Goal: Answer question/provide support

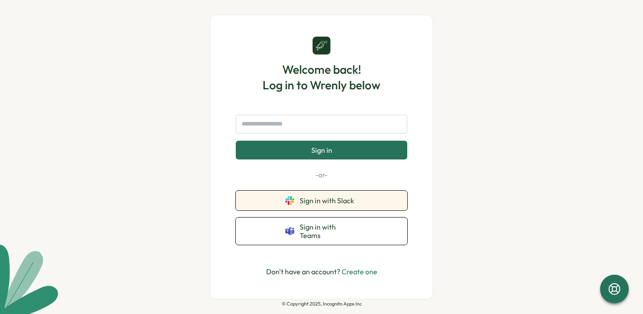
click at [295, 201] on button "Sign in with Slack" at bounding box center [321, 201] width 171 height 20
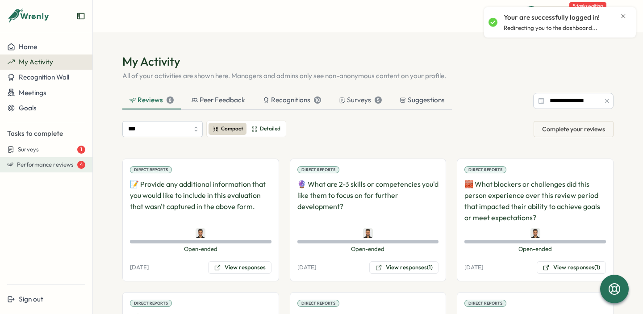
click at [42, 169] on button "Performance reviews 4" at bounding box center [46, 164] width 92 height 15
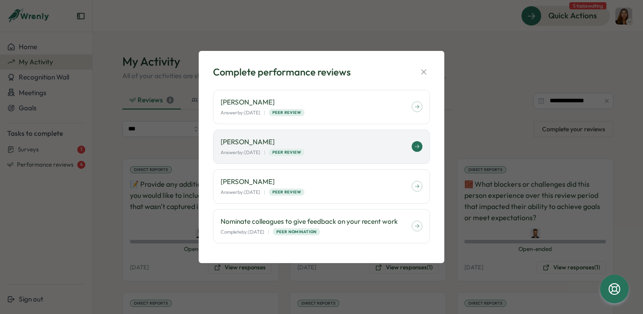
click at [351, 133] on div "Amna Khattak Answer by: October 10 | Peer Review" at bounding box center [321, 147] width 217 height 34
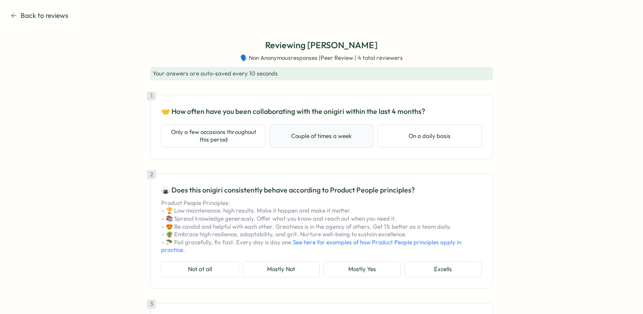
click at [336, 129] on button "Couple of times a week" at bounding box center [321, 136] width 105 height 24
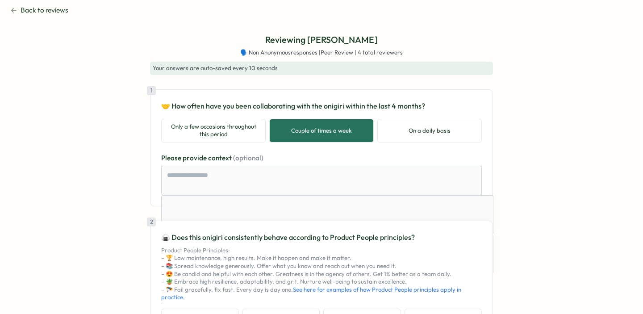
scroll to position [18, 0]
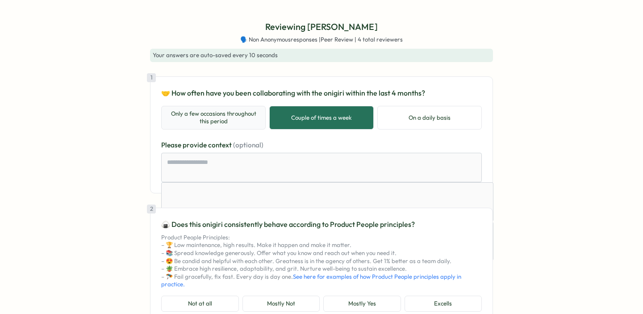
click at [248, 106] on button "Only a few occasions throughout this period" at bounding box center [213, 118] width 105 height 24
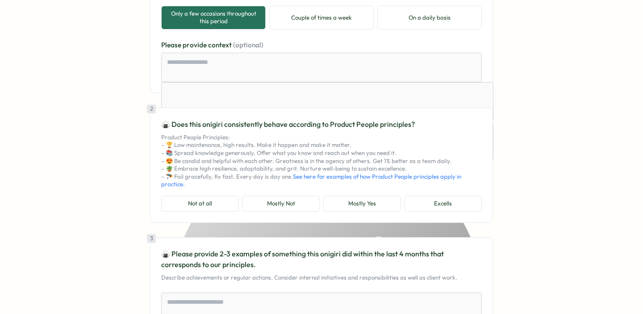
scroll to position [130, 0]
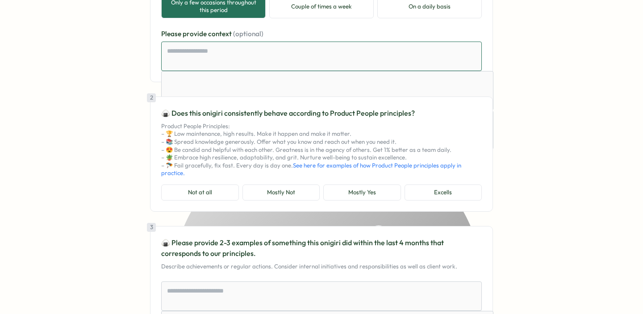
click at [333, 69] on textarea at bounding box center [321, 56] width 321 height 29
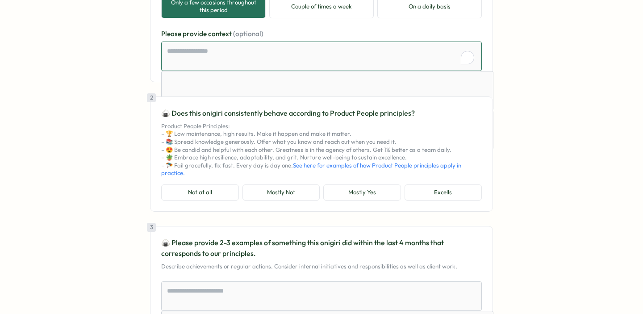
scroll to position [220, 0]
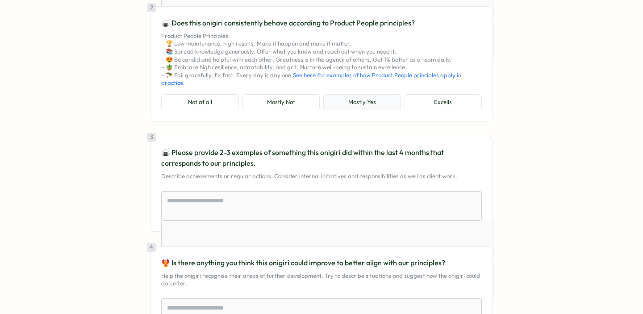
click at [371, 109] on button "Mostly Yes" at bounding box center [362, 102] width 78 height 16
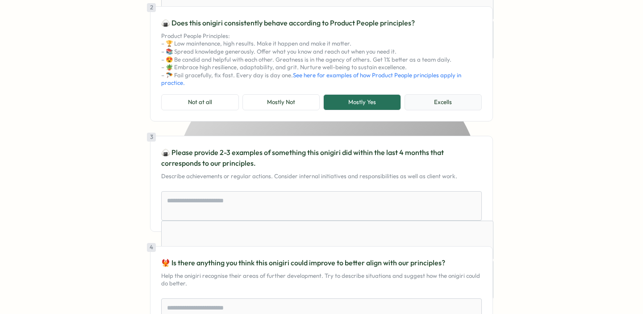
click at [439, 108] on button "Excells" at bounding box center [444, 102] width 78 height 16
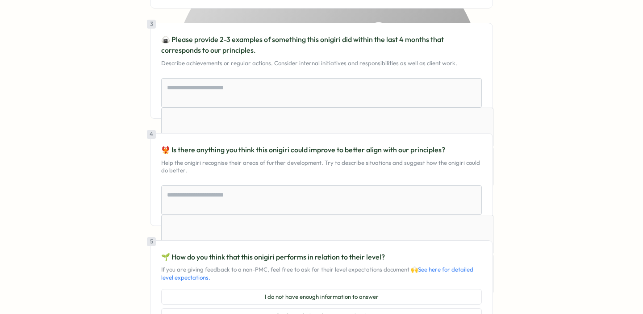
scroll to position [284, 0]
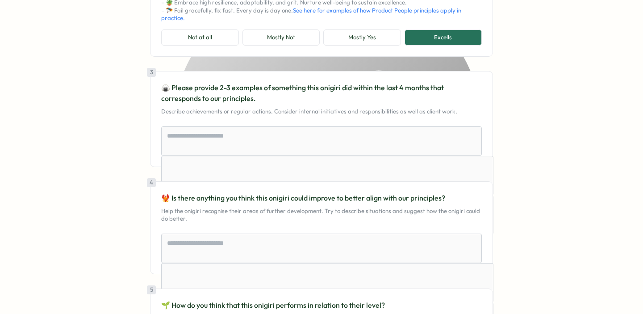
click at [357, 44] on button "Mostly Yes" at bounding box center [362, 37] width 78 height 16
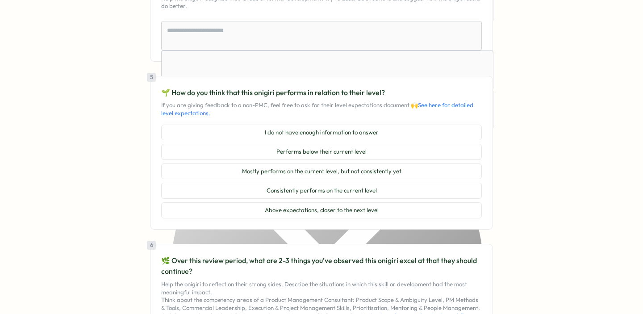
scroll to position [481, 0]
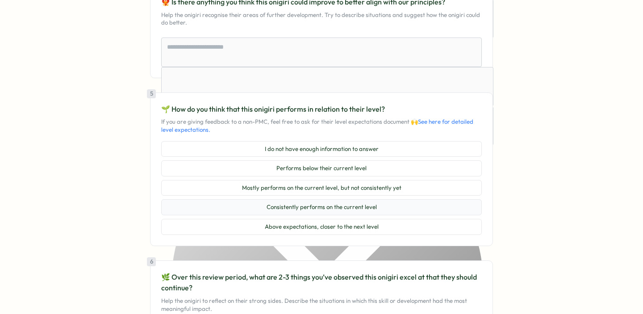
click at [373, 206] on button "Consistently performs on the current level" at bounding box center [321, 207] width 321 height 16
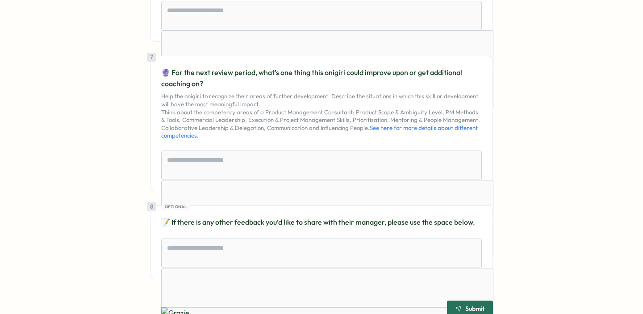
scroll to position [848, 0]
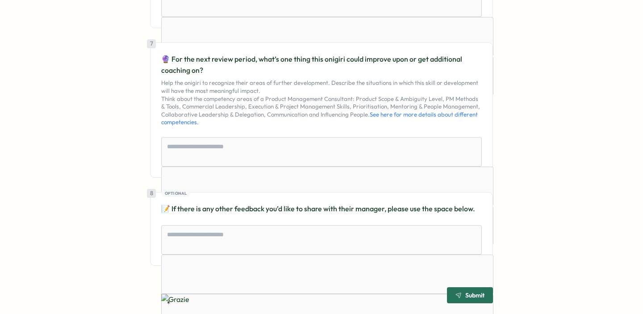
type textarea "*"
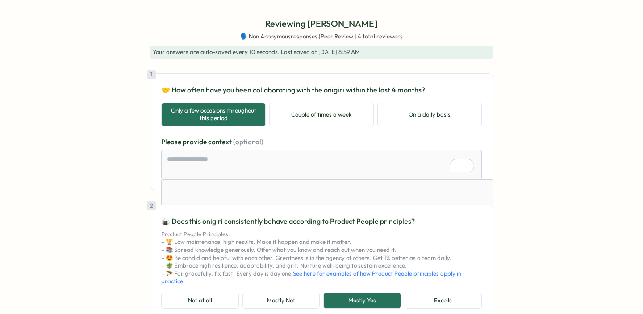
scroll to position [0, 0]
